Goal: Transaction & Acquisition: Purchase product/service

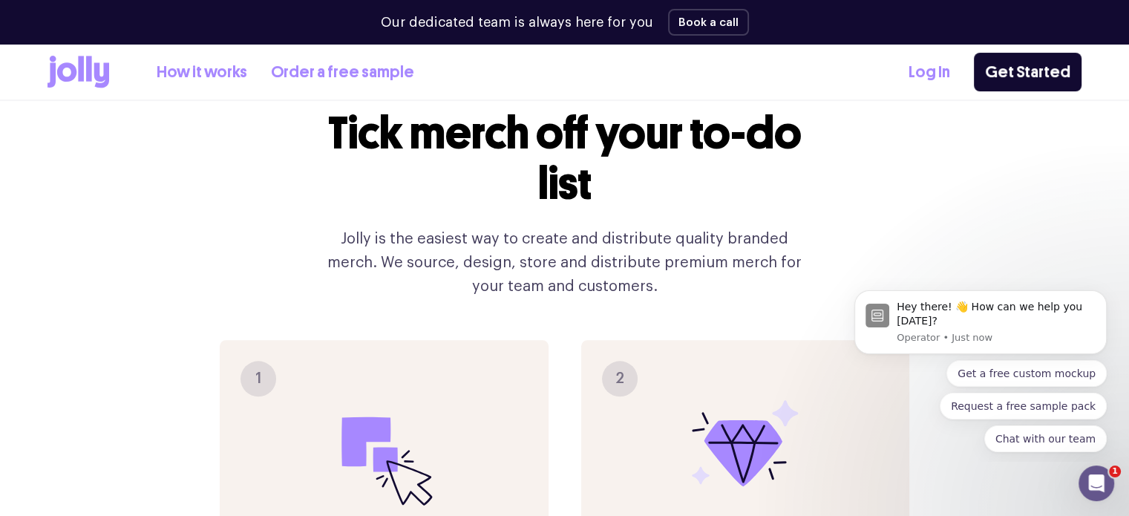
scroll to position [1484, 0]
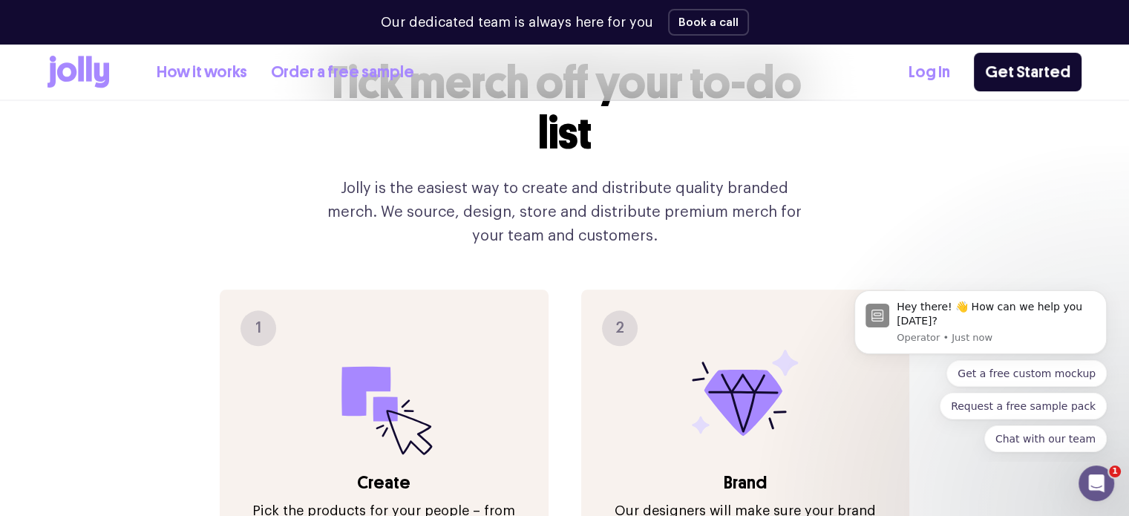
click at [359, 366] on icon at bounding box center [366, 391] width 49 height 50
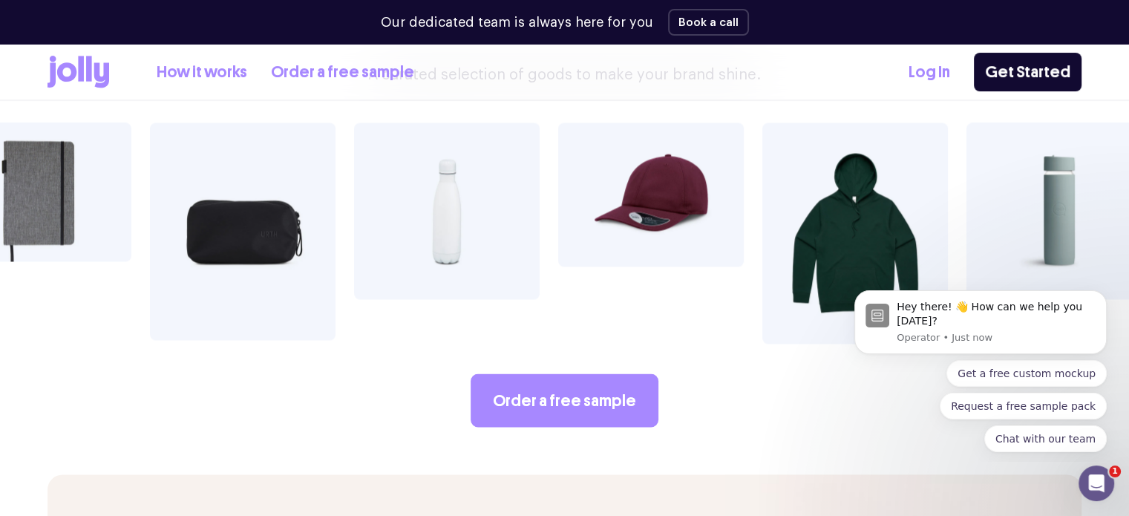
scroll to position [2597, 0]
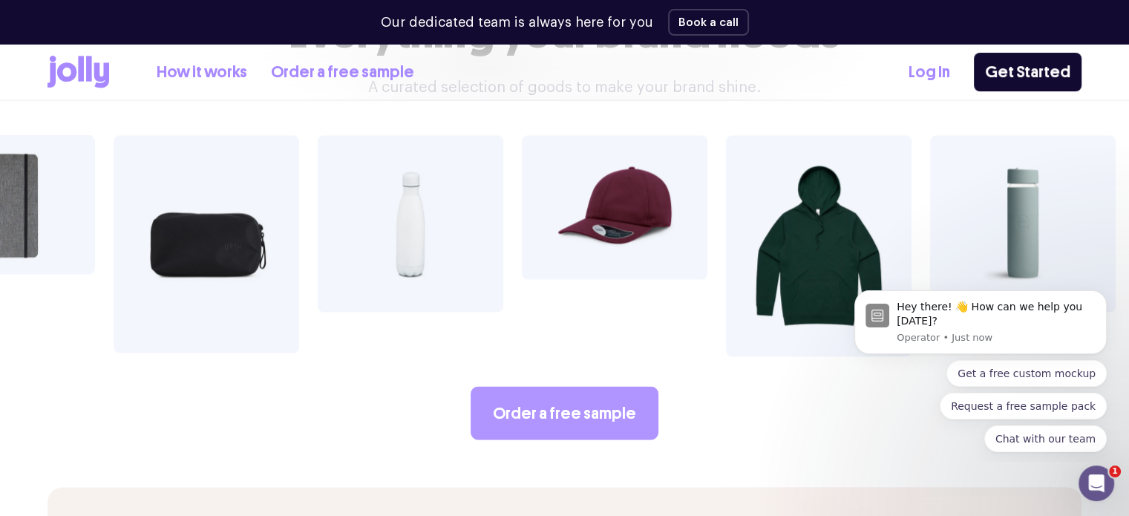
click at [563, 386] on link "Order a free sample" at bounding box center [564, 412] width 188 height 53
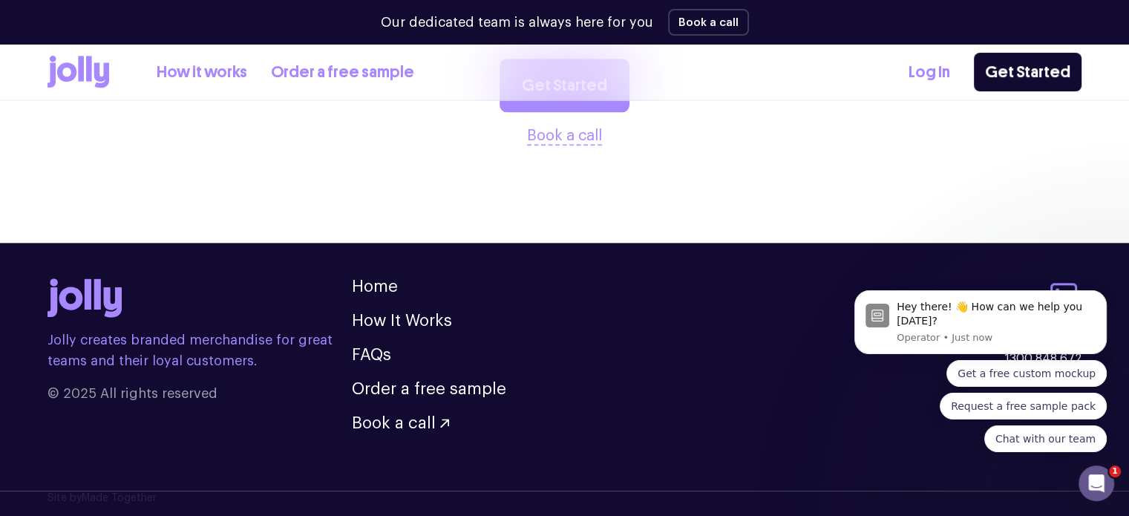
scroll to position [1817, 0]
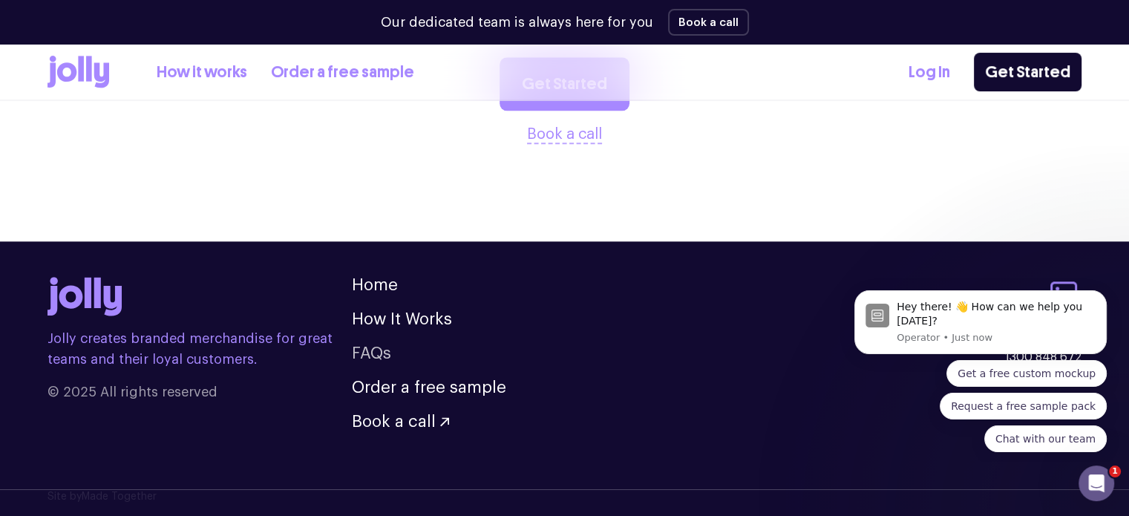
click at [378, 352] on link "FAQs" at bounding box center [371, 353] width 39 height 16
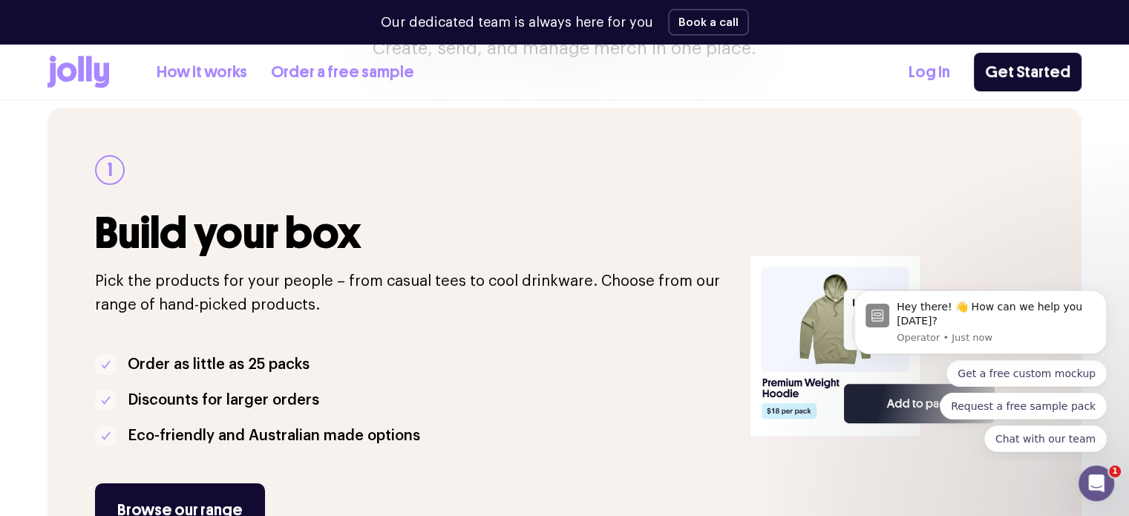
scroll to position [297, 0]
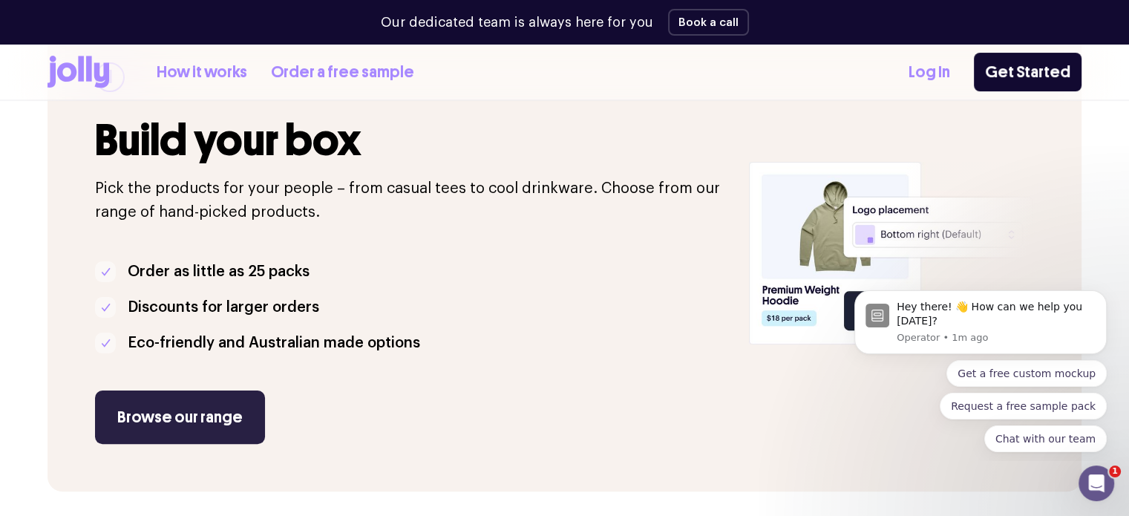
click at [197, 416] on link "Browse our range" at bounding box center [180, 416] width 170 height 53
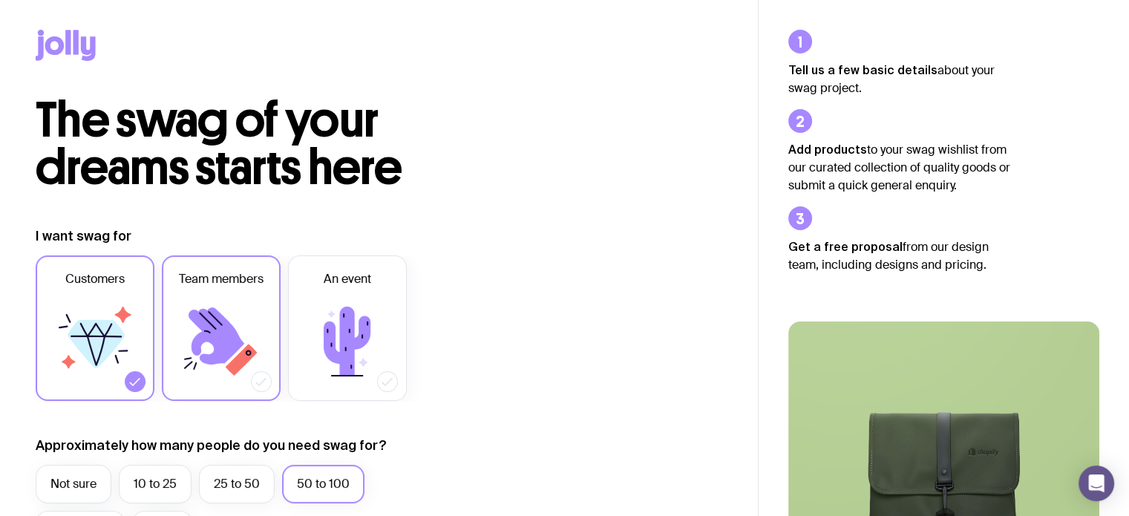
click at [234, 326] on icon at bounding box center [221, 341] width 89 height 89
click at [0, 0] on input "Team members" at bounding box center [0, 0] width 0 height 0
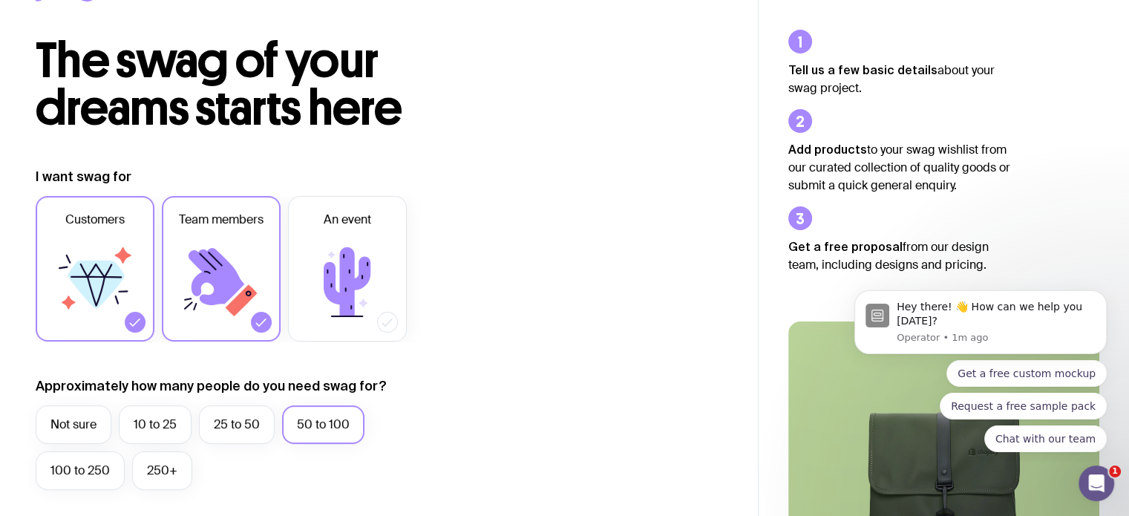
scroll to position [74, 0]
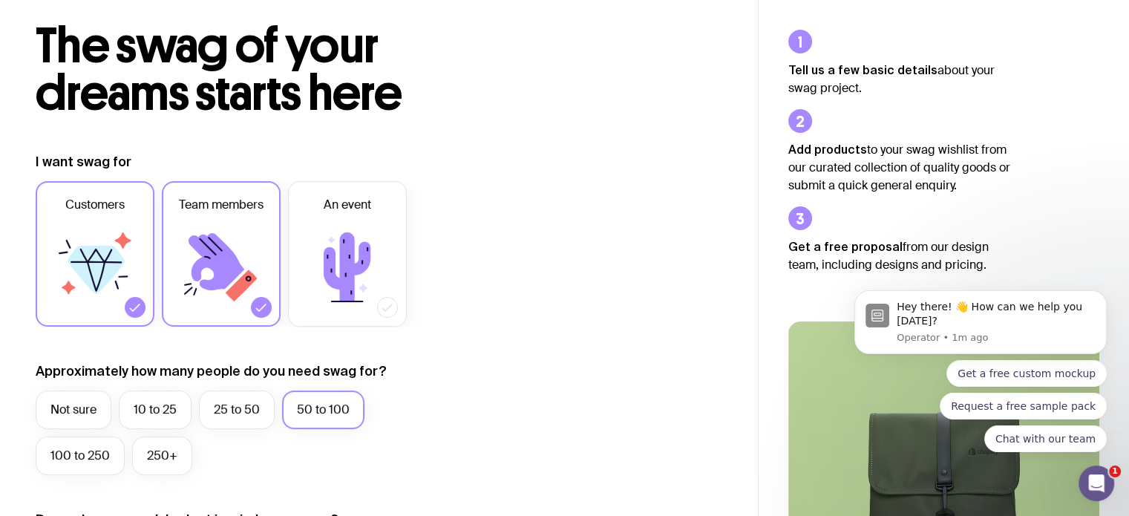
click at [320, 410] on label "50 to 100" at bounding box center [323, 409] width 82 height 39
click at [0, 0] on input "50 to 100" at bounding box center [0, 0] width 0 height 0
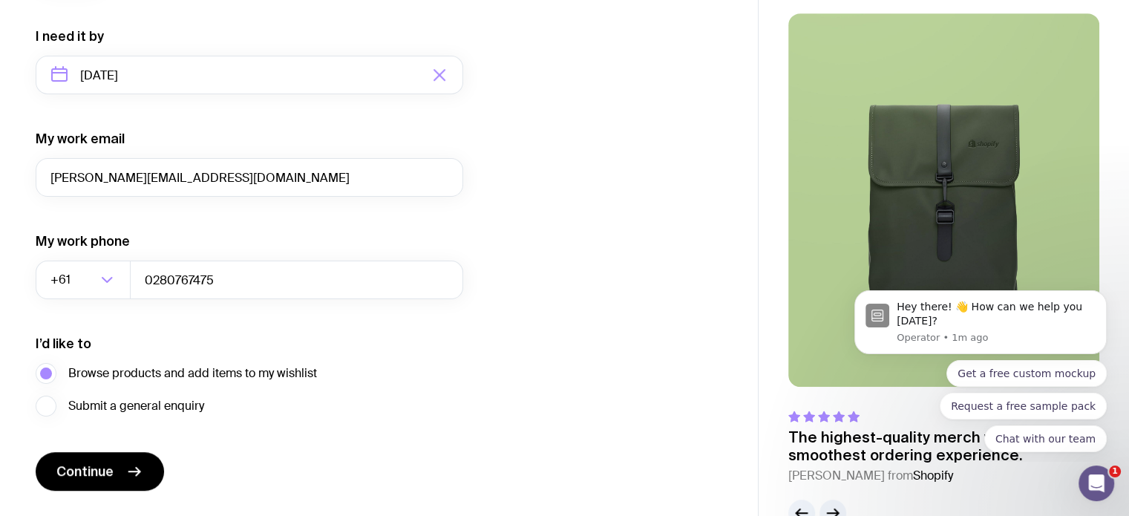
scroll to position [742, 0]
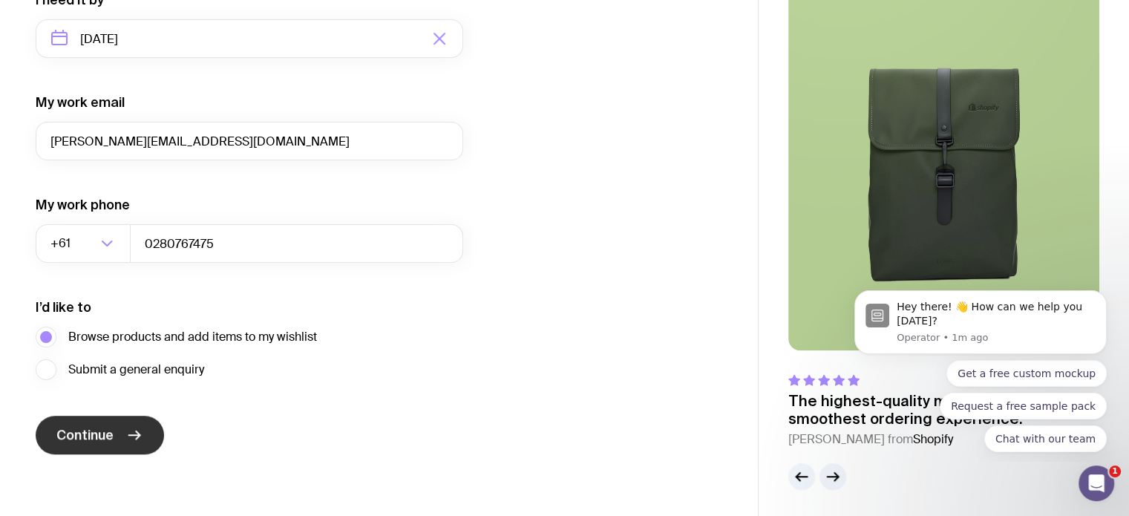
click at [60, 431] on span "Continue" at bounding box center [84, 435] width 57 height 18
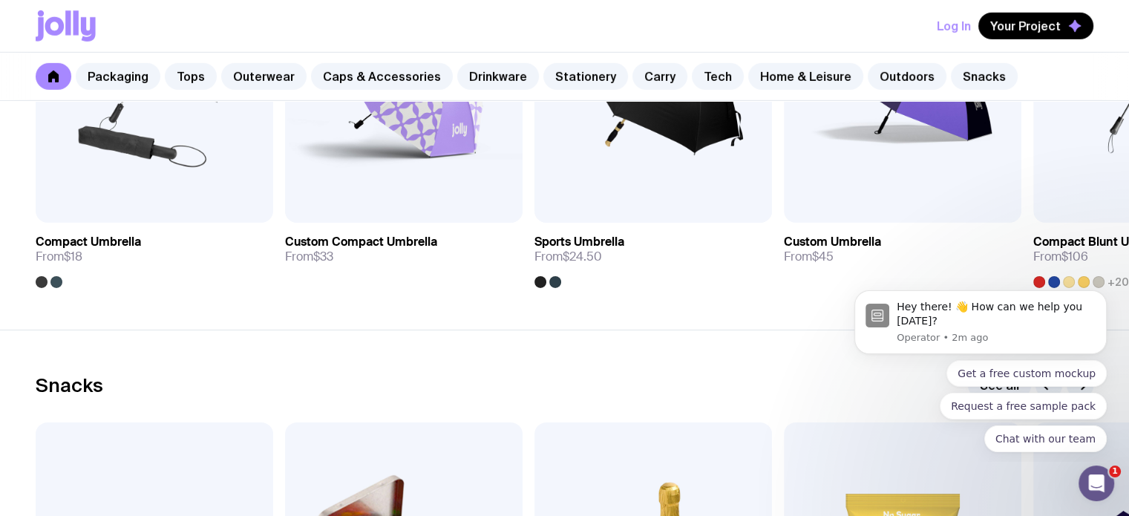
scroll to position [4827, 0]
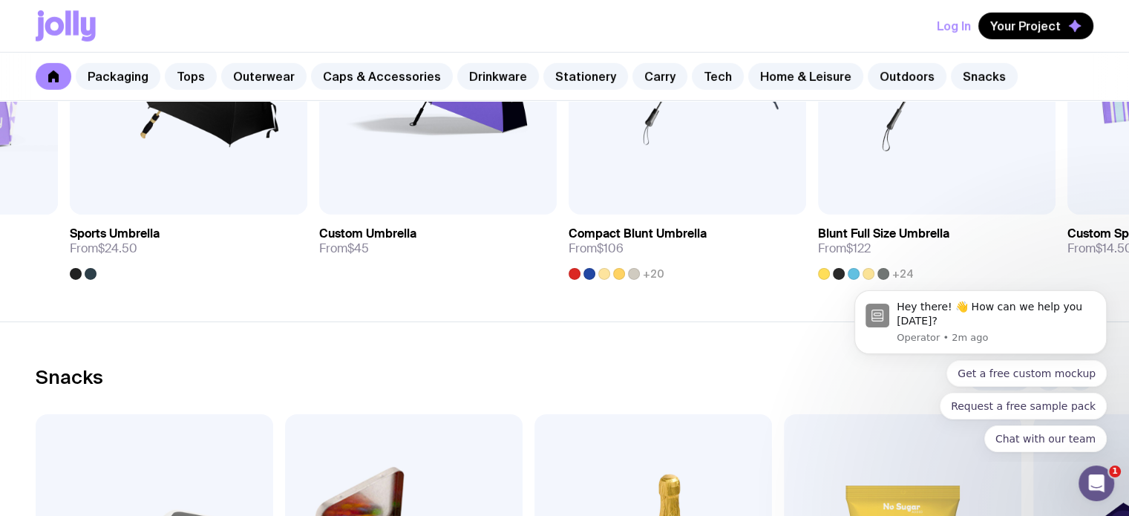
drag, startPoint x: 1063, startPoint y: 165, endPoint x: 597, endPoint y: 306, distance: 486.9
click at [597, 306] on section "Outdoors See all Add to wishlist View Compact Umbrella From $18 Add to wishlist…" at bounding box center [564, 79] width 1129 height 485
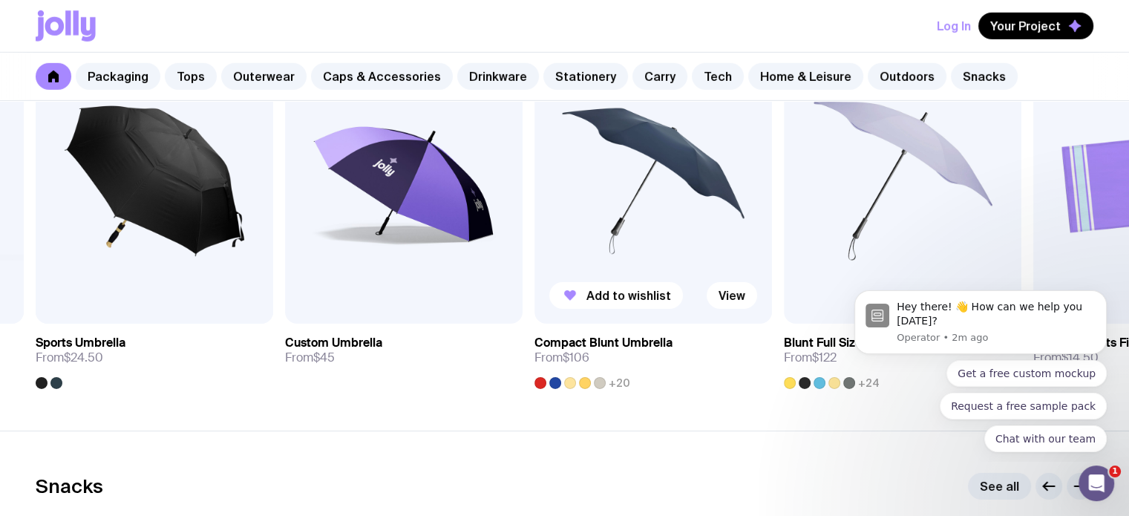
scroll to position [4679, 0]
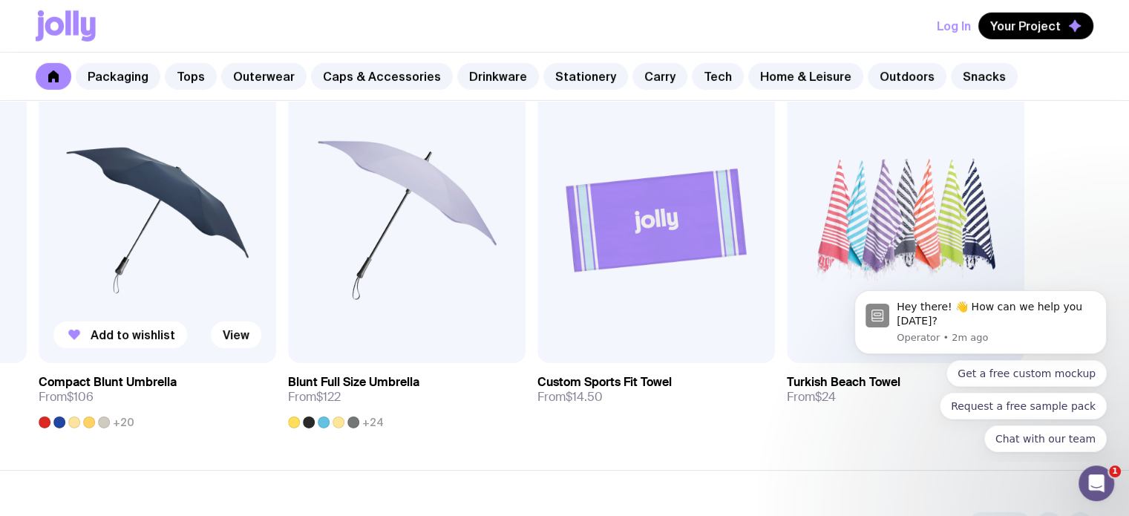
drag, startPoint x: 826, startPoint y: 237, endPoint x: 167, endPoint y: 288, distance: 660.9
click at [167, 288] on div "Add to wishlist View Compact Umbrella From $18 Add to wishlist View Custom Comp…" at bounding box center [564, 253] width 1057 height 350
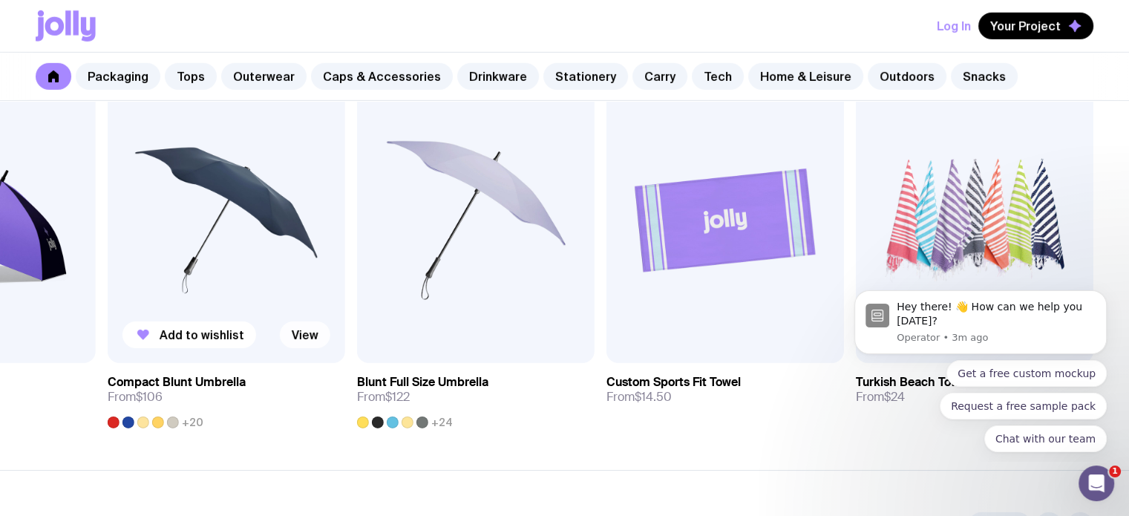
click at [299, 337] on link "View" at bounding box center [305, 334] width 50 height 27
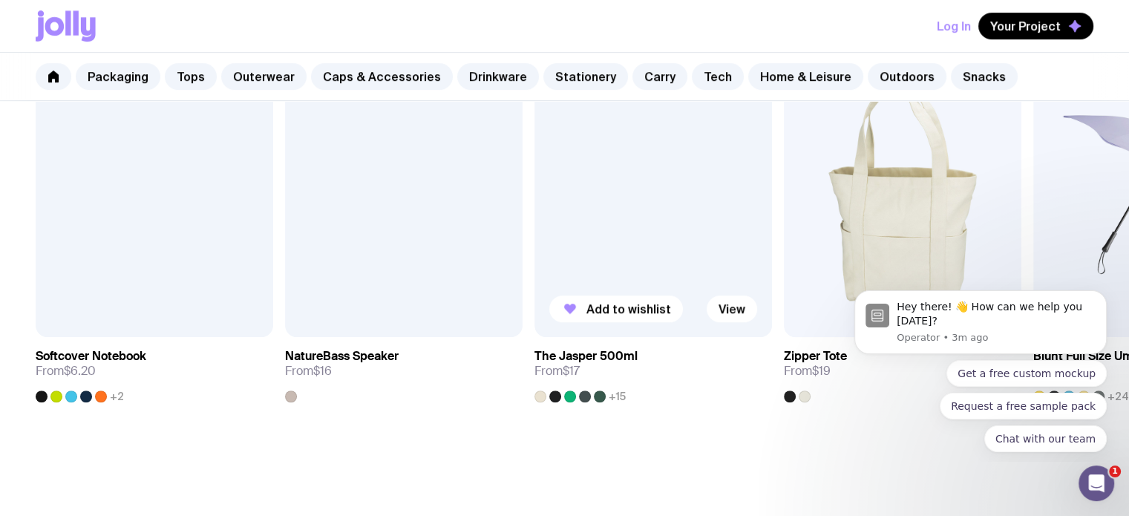
scroll to position [965, 0]
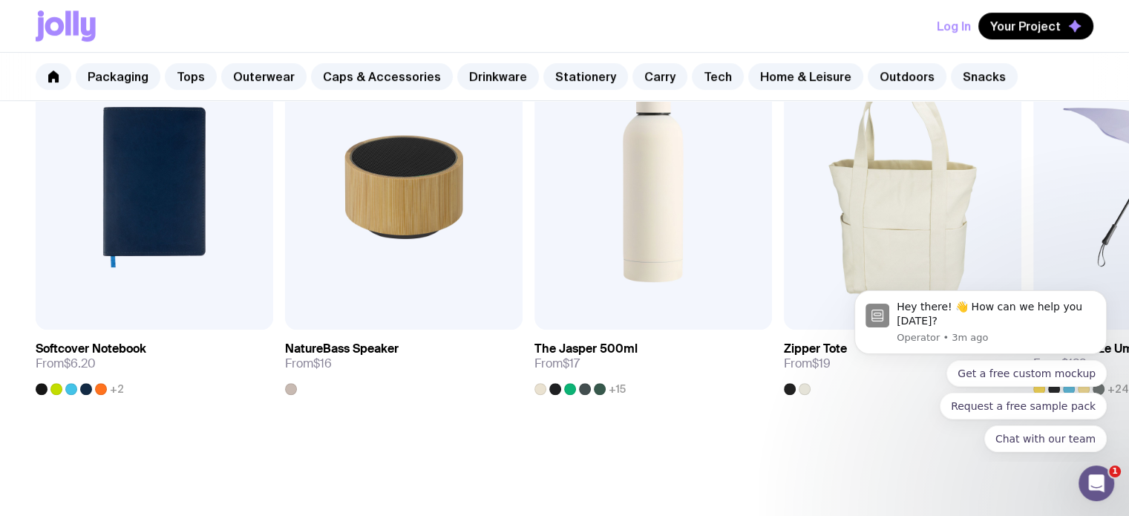
drag, startPoint x: 798, startPoint y: 459, endPoint x: 992, endPoint y: 464, distance: 193.7
click at [992, 465] on section "You might also like Add to wishlist View Softcover Notebook From $6.20 +2 Add t…" at bounding box center [564, 206] width 1129 height 520
drag, startPoint x: 931, startPoint y: 456, endPoint x: 600, endPoint y: 444, distance: 331.9
click at [832, 444] on html "Hey there! 👋 How can we help you today? Operator • 3m ago Get a free custom moc…" at bounding box center [980, 369] width 297 height 183
drag, startPoint x: 801, startPoint y: 444, endPoint x: 361, endPoint y: 335, distance: 453.3
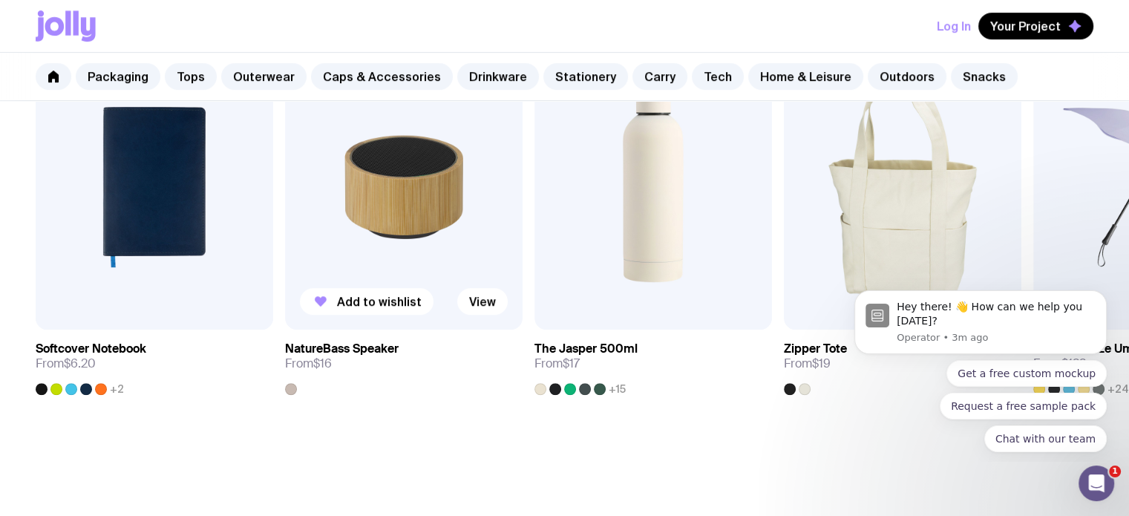
click at [240, 399] on section "You might also like Add to wishlist View Softcover Notebook From $6.20 +2 Add t…" at bounding box center [564, 206] width 1129 height 520
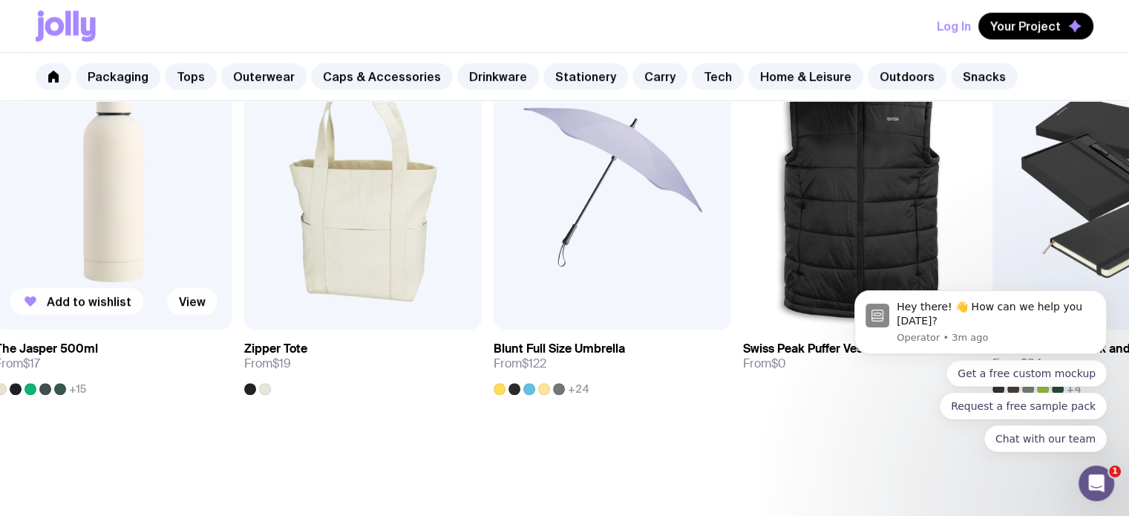
drag, startPoint x: 714, startPoint y: 189, endPoint x: 201, endPoint y: 188, distance: 512.7
click at [201, 188] on img at bounding box center [113, 187] width 237 height 285
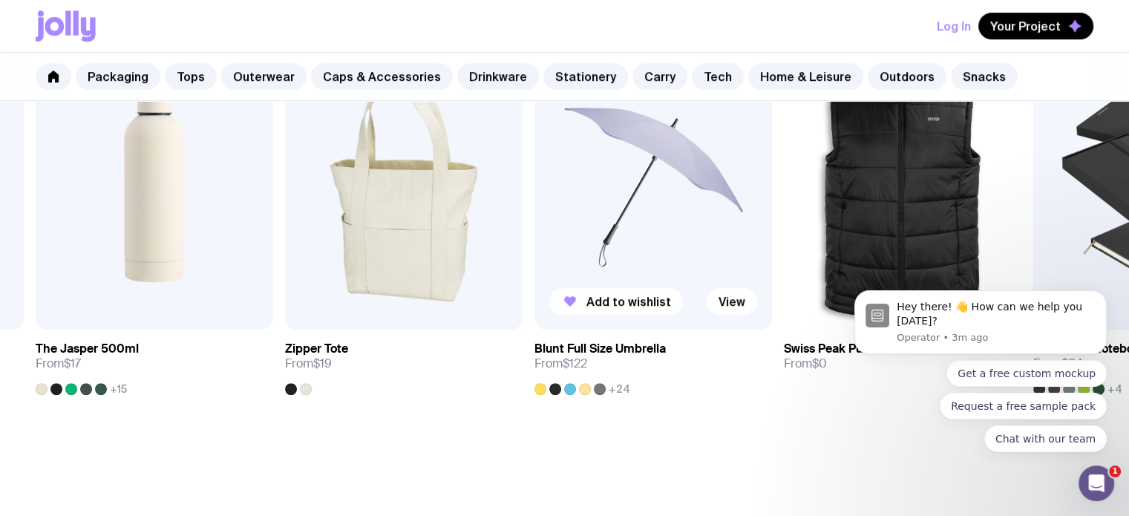
drag, startPoint x: 876, startPoint y: 207, endPoint x: 754, endPoint y: 213, distance: 121.8
click at [488, 220] on div "Add to wishlist View Softcover Notebook From $6.20 +2 Add to wishlist View Natu…" at bounding box center [564, 220] width 1057 height 350
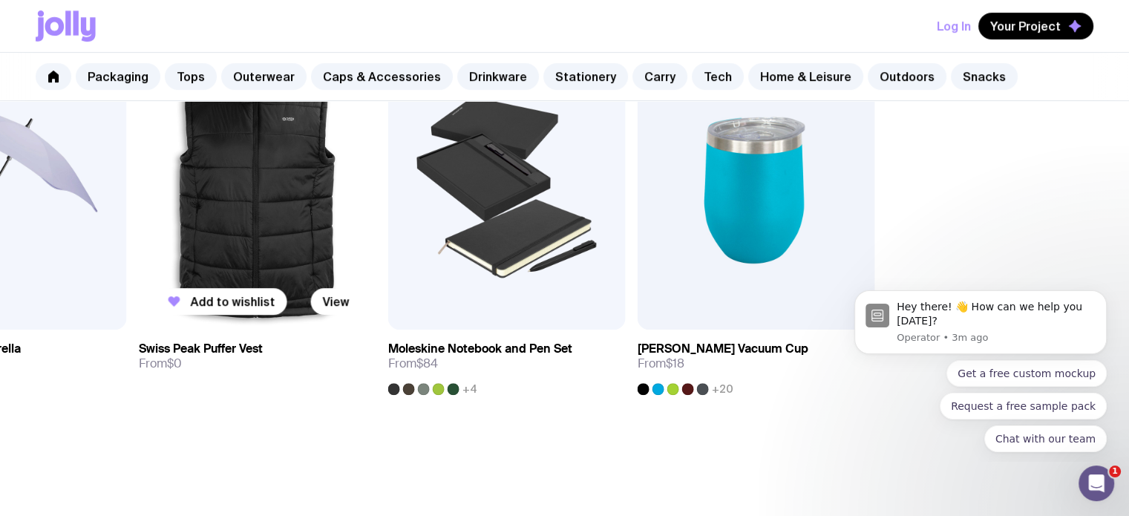
drag, startPoint x: 1066, startPoint y: 197, endPoint x: 270, endPoint y: 209, distance: 795.6
click at [270, 209] on div "Add to wishlist View Softcover Notebook From $6.20 +2 Add to wishlist View Natu…" at bounding box center [564, 220] width 1057 height 350
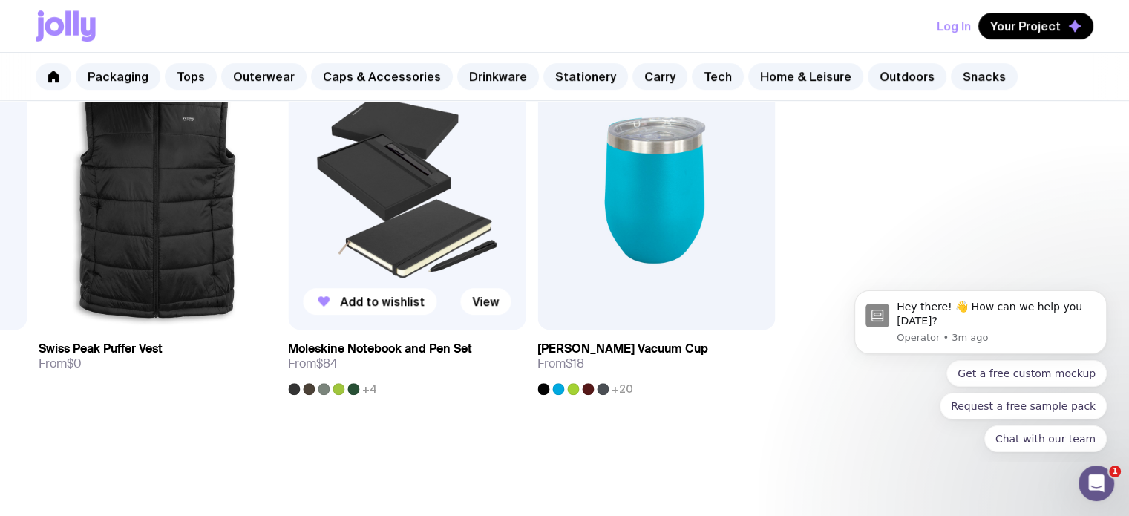
drag, startPoint x: 959, startPoint y: 194, endPoint x: 300, endPoint y: 200, distance: 659.0
click at [300, 200] on div "Add to wishlist View Softcover Notebook From $6.20 +2 Add to wishlist View Natu…" at bounding box center [564, 220] width 1057 height 350
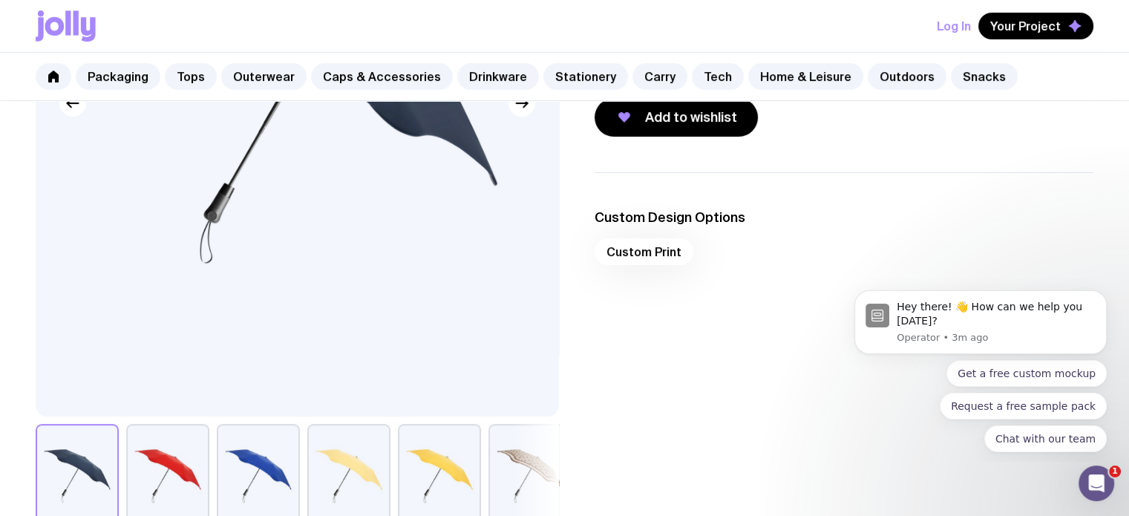
scroll to position [113, 0]
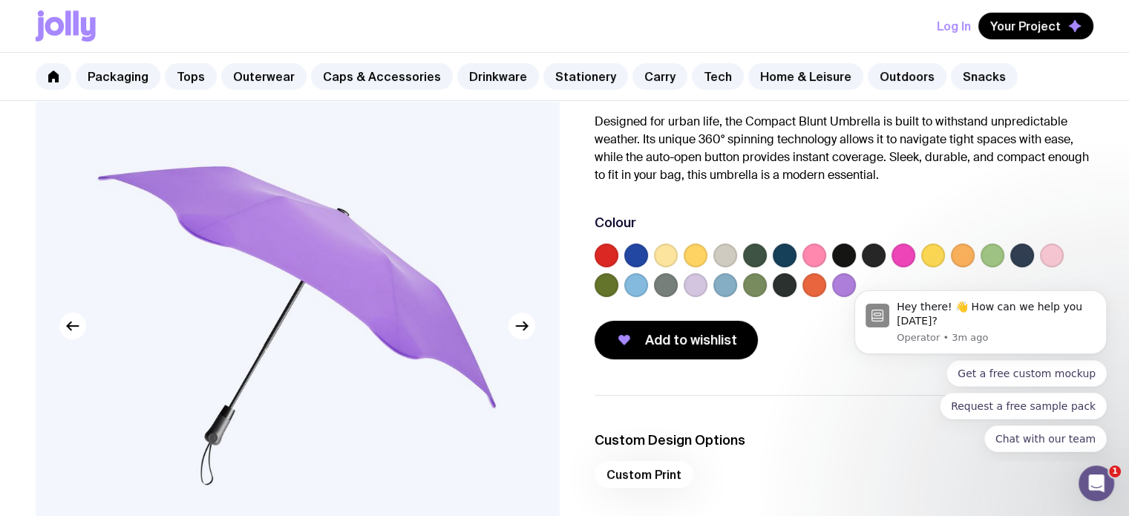
drag, startPoint x: 268, startPoint y: 329, endPoint x: 1138, endPoint y: 374, distance: 870.8
click at [1128, 375] on html "Log In Your Project Packaging Tops Outerwear Caps & Accessories Drinkware Stati…" at bounding box center [564, 145] width 1129 height 516
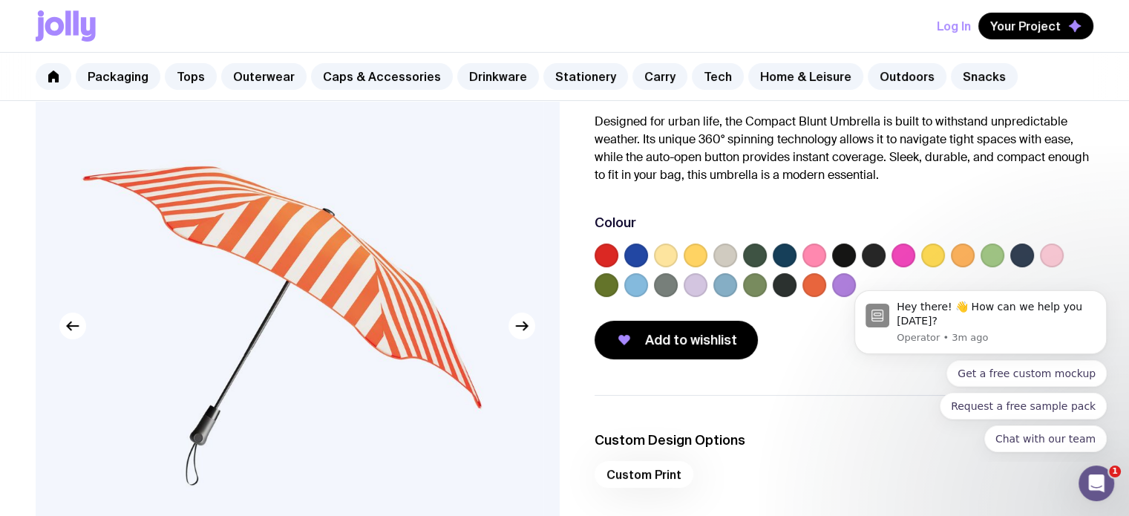
drag, startPoint x: 168, startPoint y: 324, endPoint x: 1138, endPoint y: 308, distance: 970.7
click at [1128, 308] on html "Log In Your Project Packaging Tops Outerwear Caps & Accessories Drinkware Stati…" at bounding box center [564, 145] width 1129 height 516
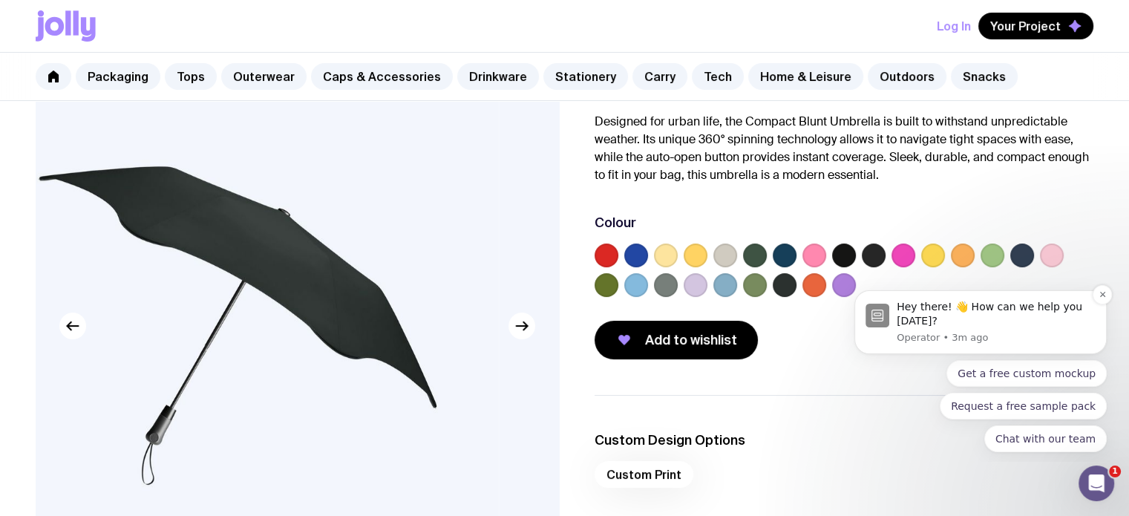
drag, startPoint x: 1017, startPoint y: 600, endPoint x: 873, endPoint y: 316, distance: 318.9
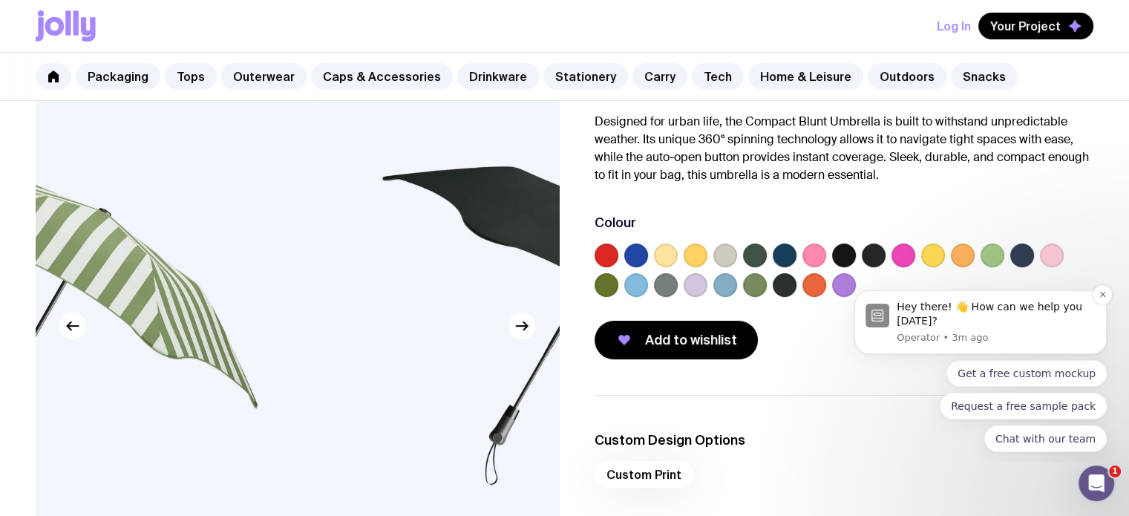
drag, startPoint x: 1141, startPoint y: 614, endPoint x: 910, endPoint y: 334, distance: 363.1
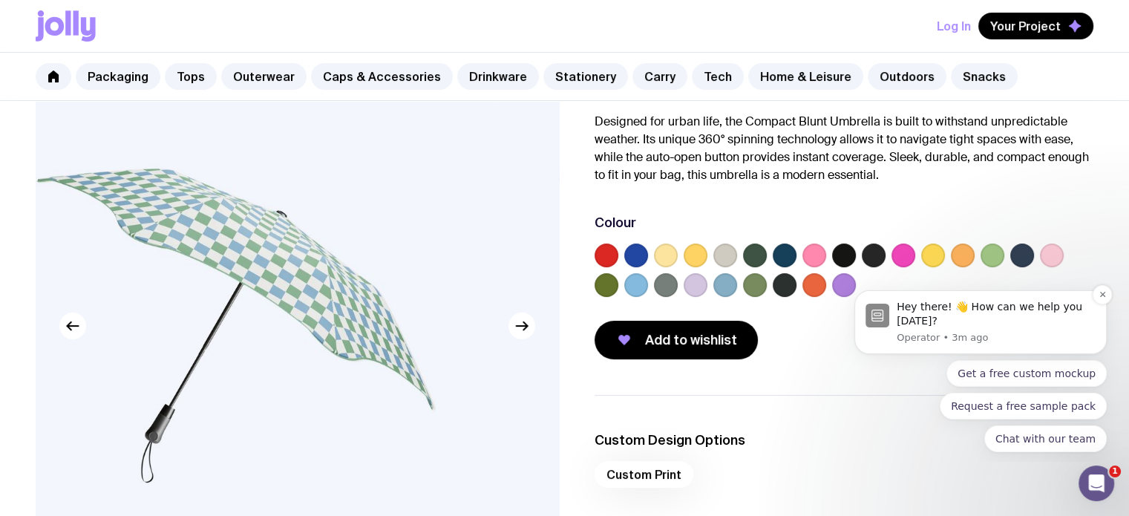
drag, startPoint x: 1184, startPoint y: 636, endPoint x: 963, endPoint y: 352, distance: 359.1
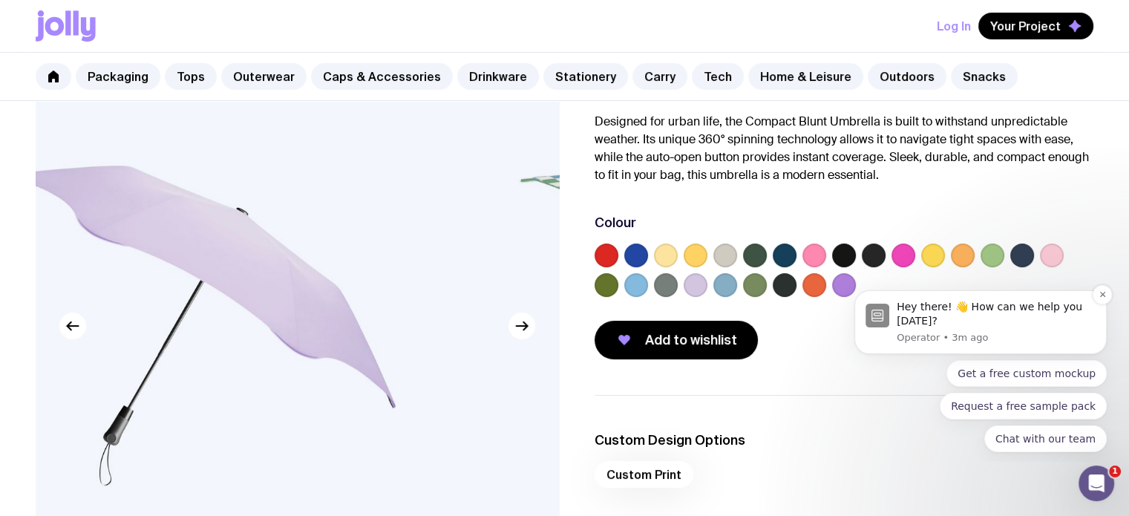
drag, startPoint x: 1132, startPoint y: 637, endPoint x: 1541, endPoint y: 646, distance: 409.7
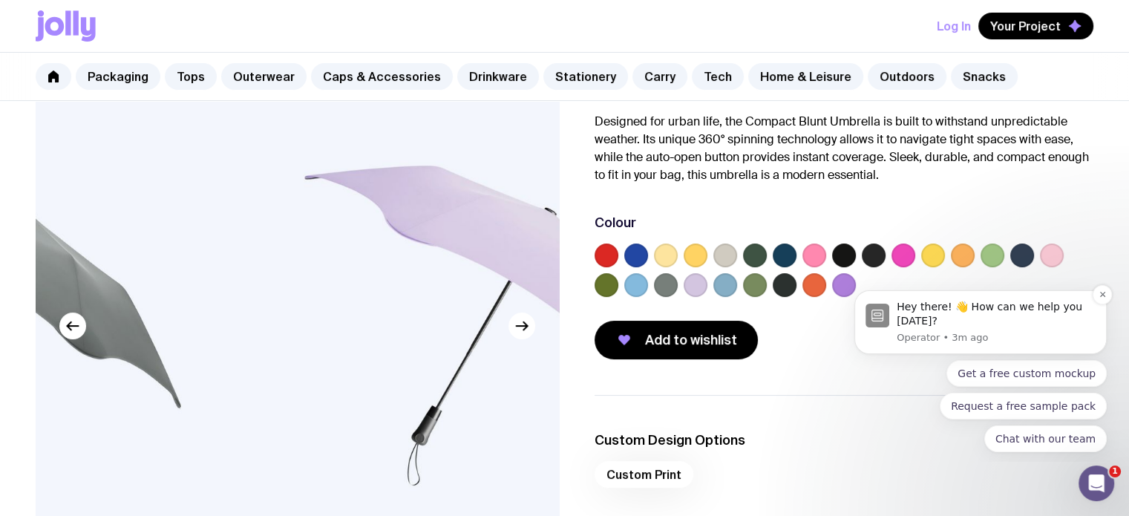
drag, startPoint x: 1158, startPoint y: 656, endPoint x: 873, endPoint y: 350, distance: 418.4
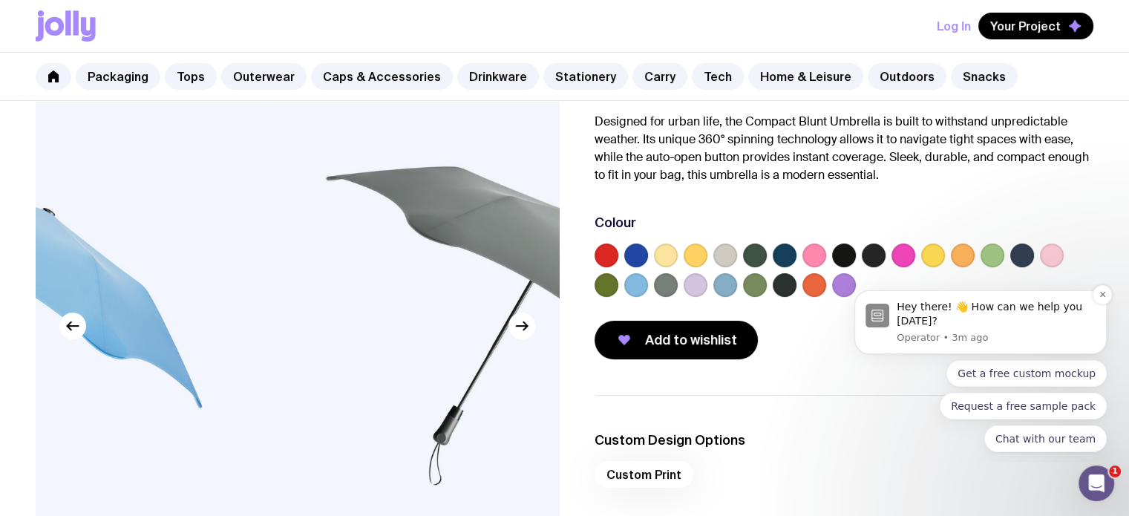
drag, startPoint x: 1098, startPoint y: 643, endPoint x: 927, endPoint y: 354, distance: 335.7
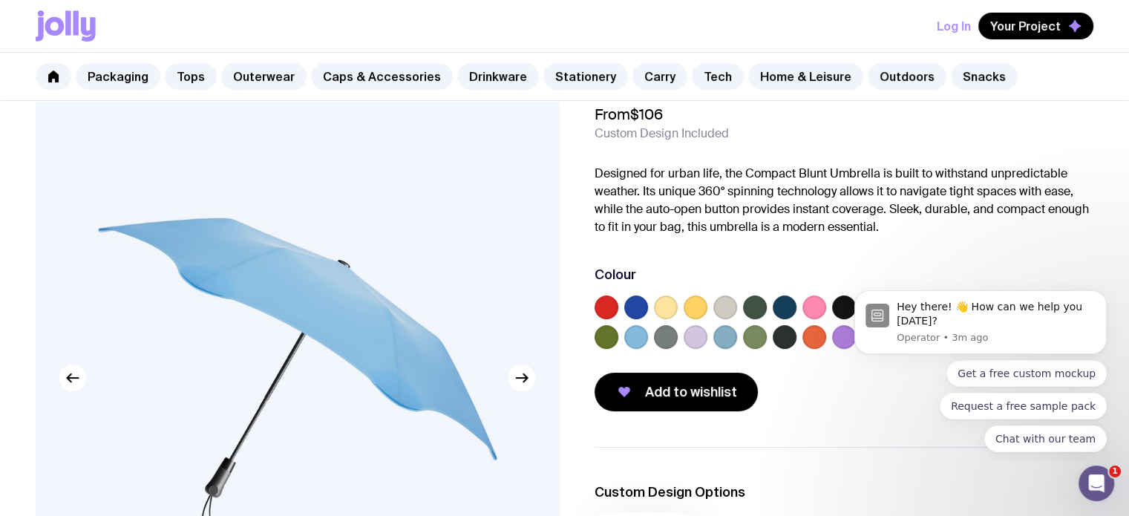
scroll to position [0, 0]
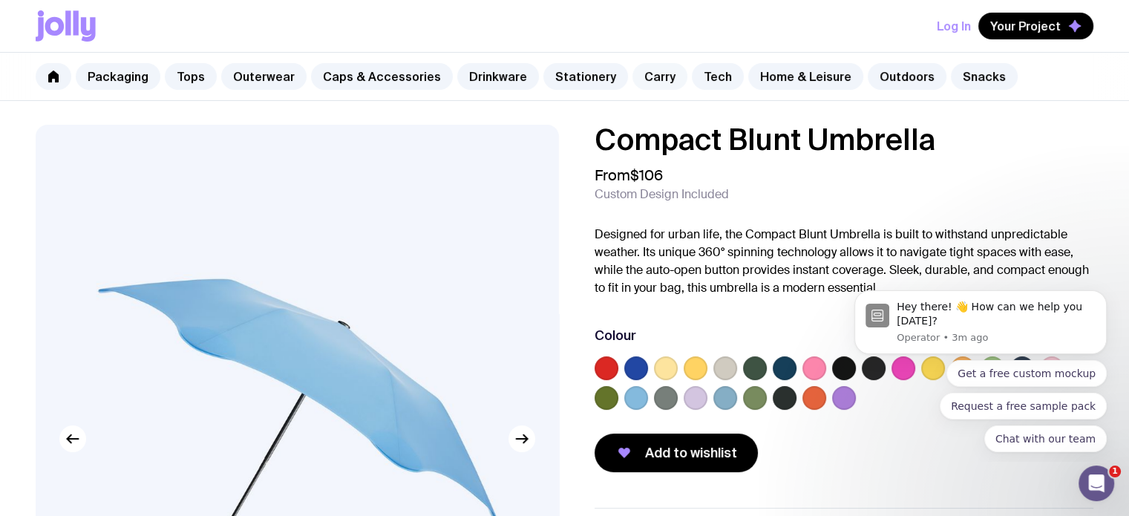
click at [632, 77] on link "Carry" at bounding box center [659, 76] width 55 height 27
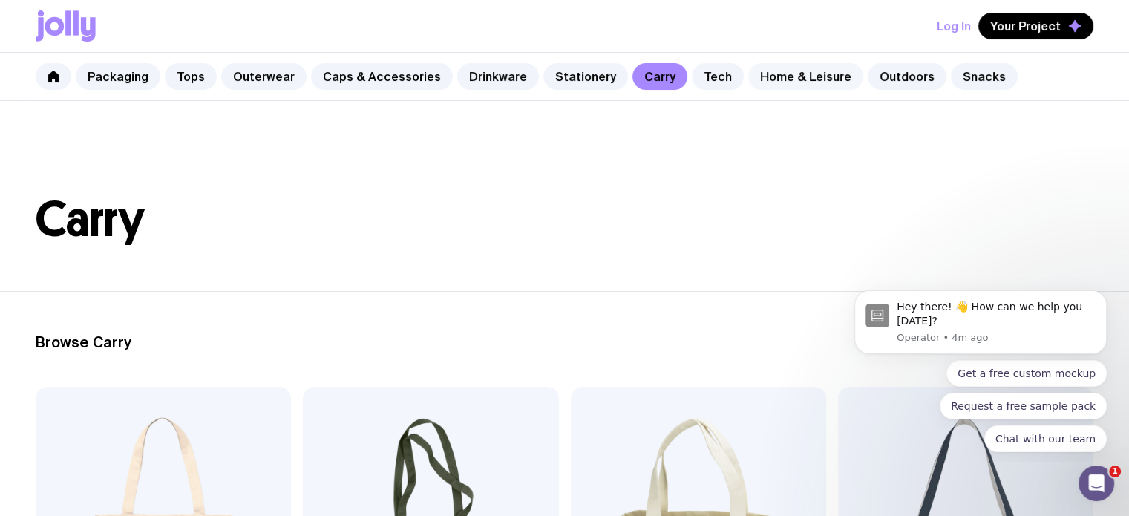
click at [784, 75] on link "Home & Leisure" at bounding box center [805, 76] width 115 height 27
